Goal: Information Seeking & Learning: Learn about a topic

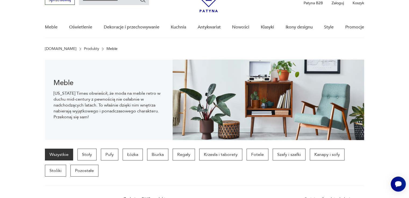
scroll to position [28, 0]
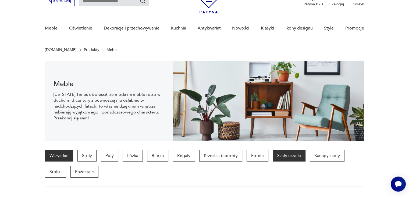
click at [296, 154] on p "Szafy i szafki" at bounding box center [288, 156] width 33 height 12
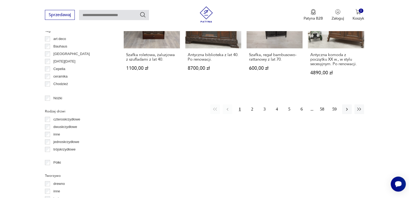
scroll to position [498, 0]
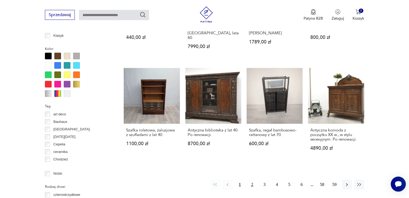
click at [251, 180] on button "2" at bounding box center [252, 185] width 10 height 10
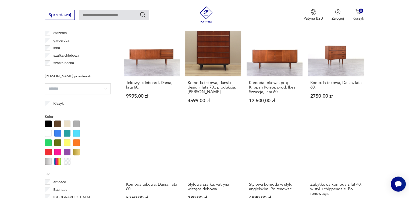
scroll to position [434, 0]
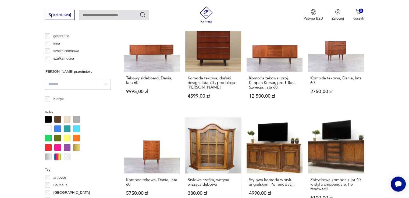
click at [224, 150] on link "Stylowa szafka, witryna wisząca dębowa 380,00 zł" at bounding box center [213, 164] width 56 height 93
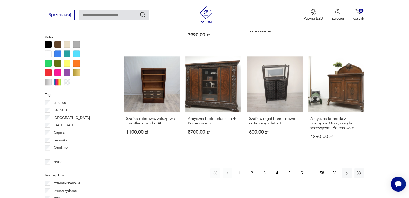
scroll to position [517, 0]
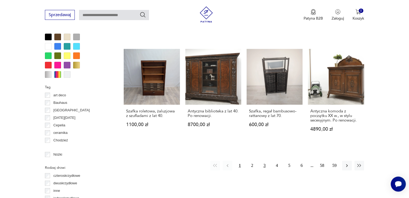
click at [266, 161] on button "3" at bounding box center [265, 166] width 10 height 10
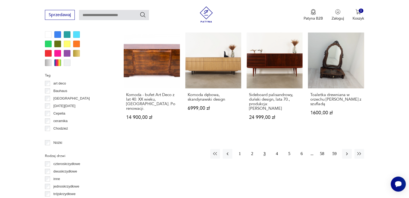
scroll to position [550, 0]
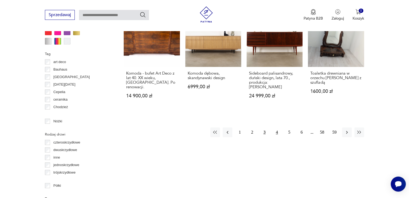
click at [280, 128] on button "4" at bounding box center [277, 133] width 10 height 10
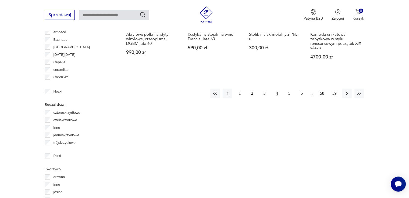
scroll to position [581, 0]
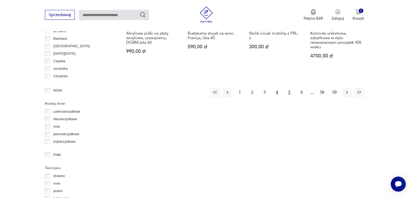
click at [289, 91] on button "5" at bounding box center [289, 93] width 10 height 10
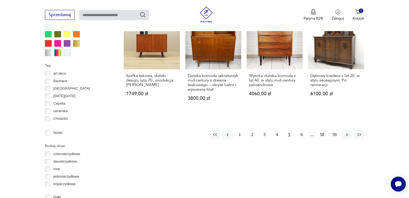
scroll to position [558, 0]
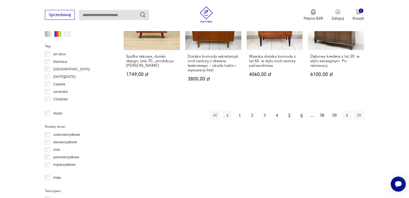
click at [301, 111] on button "6" at bounding box center [302, 116] width 10 height 10
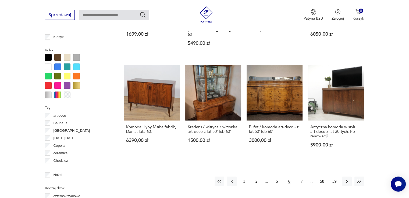
scroll to position [544, 0]
